Goal: Find specific page/section: Find specific page/section

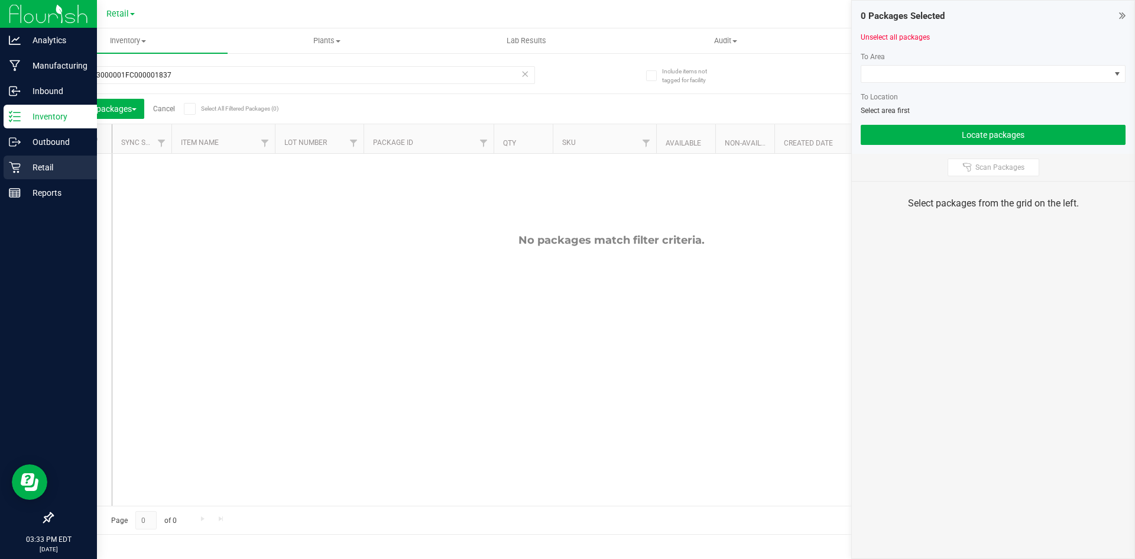
click at [47, 164] on p "Retail" at bounding box center [56, 167] width 71 height 14
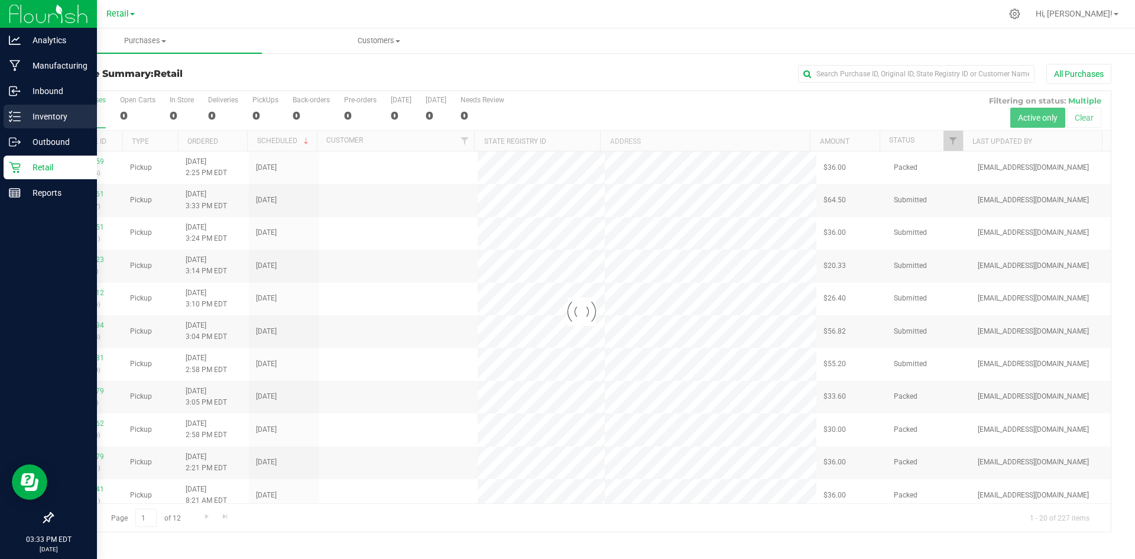
click at [45, 119] on p "Inventory" at bounding box center [56, 116] width 71 height 14
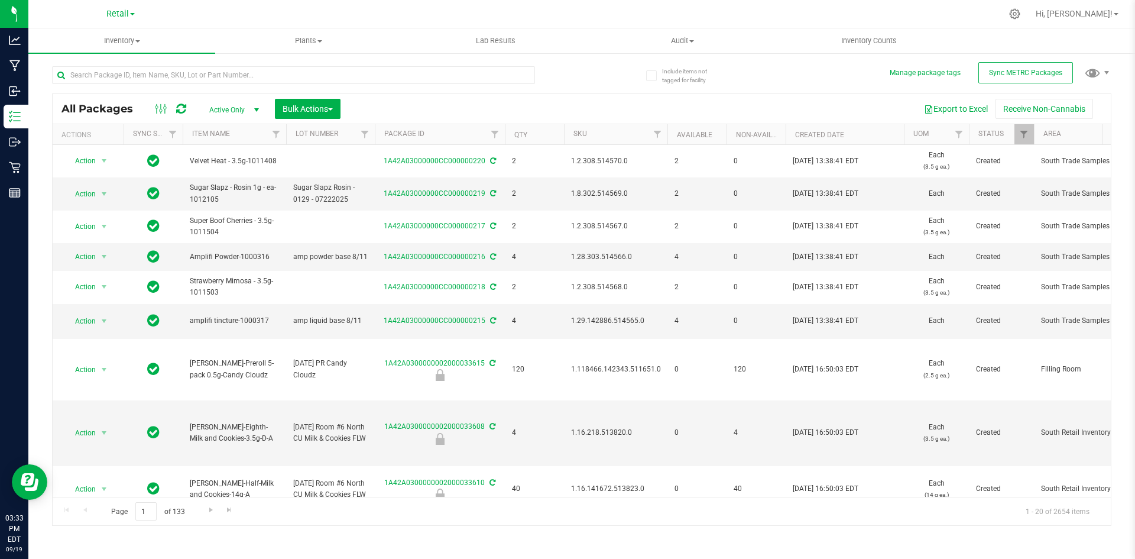
click at [1021, 12] on icon at bounding box center [1014, 13] width 11 height 11
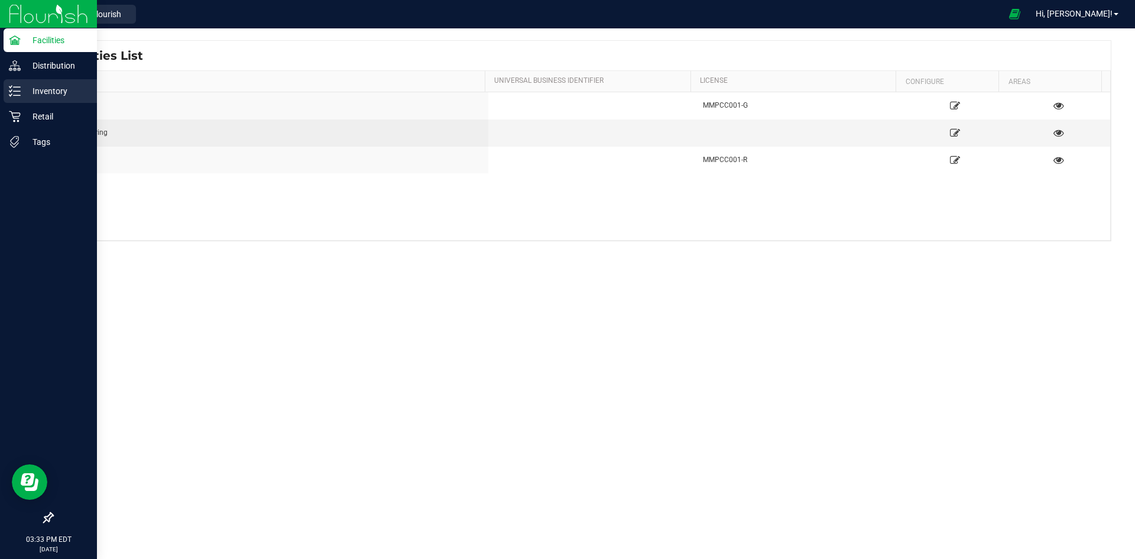
click at [18, 91] on line at bounding box center [17, 91] width 7 height 0
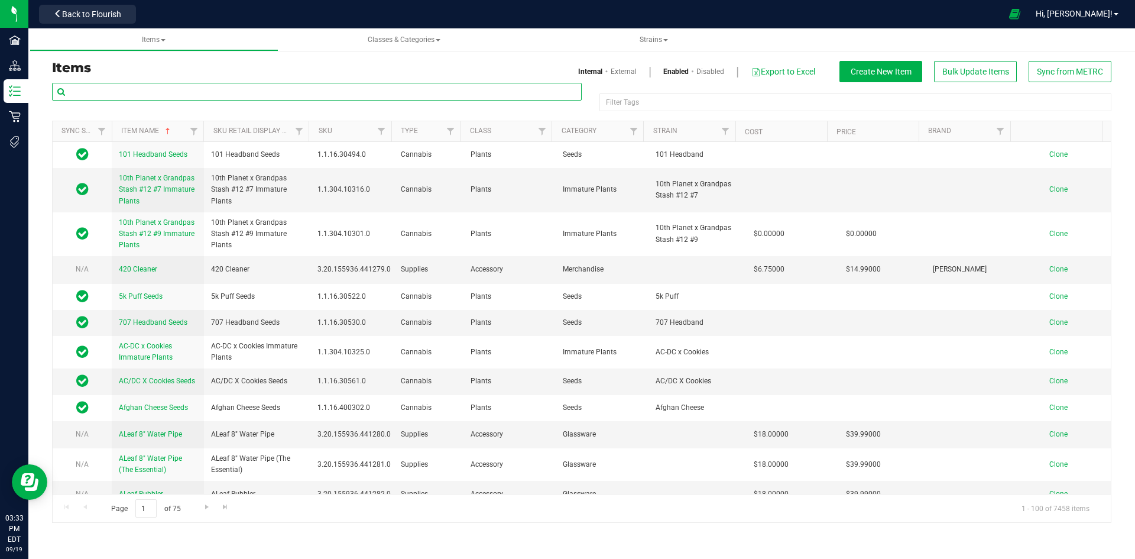
paste input "1.2.309.454212.0"
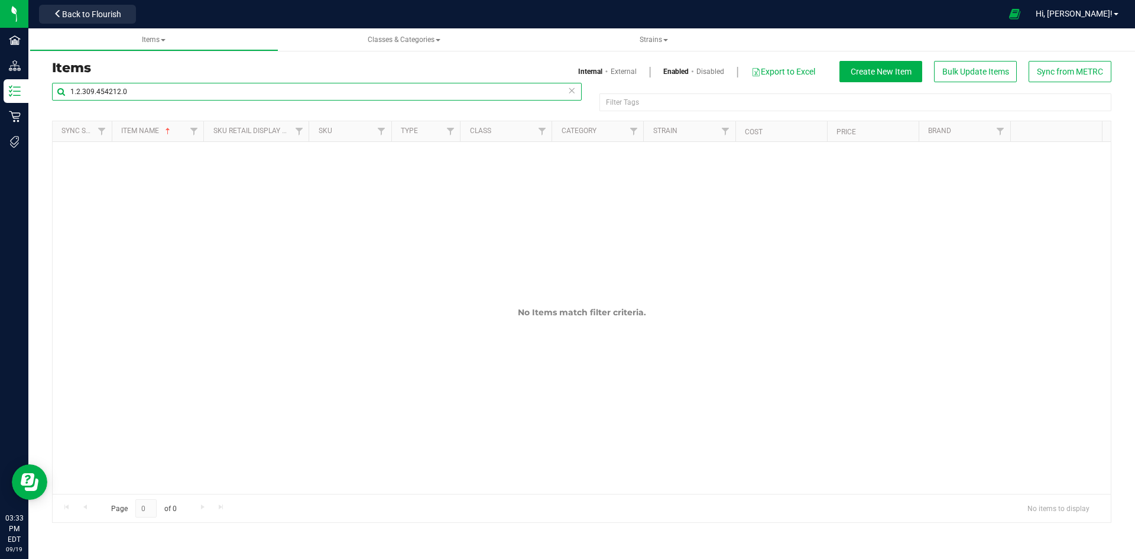
type input "1.2.309.454212.0"
click at [624, 70] on link "External" at bounding box center [624, 71] width 26 height 11
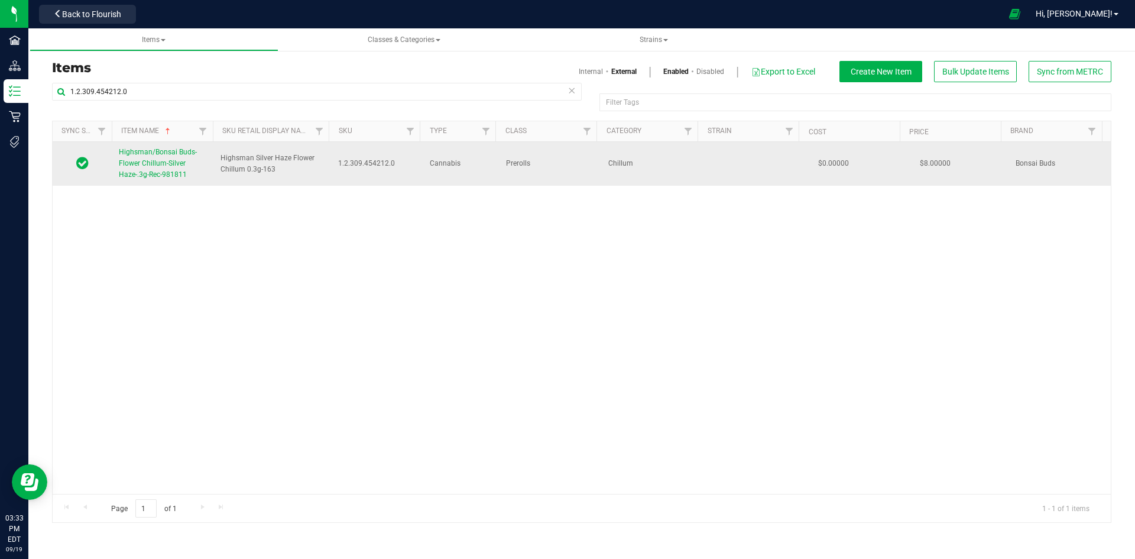
click at [158, 160] on span "Highsman/Bonsai Buds-Flower Chillum-Silver Haze-.3g-Rec-981811" at bounding box center [158, 163] width 78 height 31
